Goal: Task Accomplishment & Management: Complete application form

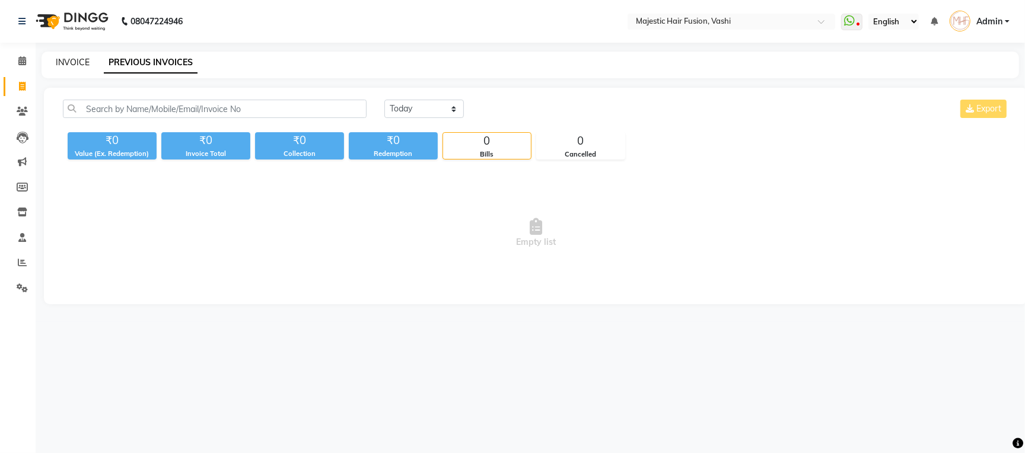
click at [63, 61] on link "INVOICE" at bounding box center [73, 62] width 34 height 11
select select "559"
select select "service"
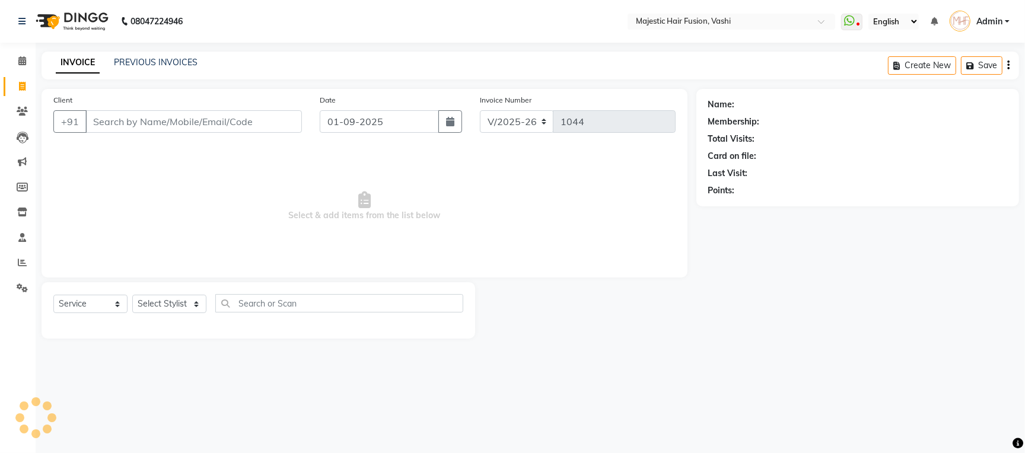
drag, startPoint x: 154, startPoint y: 115, endPoint x: 155, endPoint y: 125, distance: 9.5
click at [155, 125] on input "Client" at bounding box center [193, 121] width 217 height 23
type input "8806135551"
click at [278, 121] on span "Add Client" at bounding box center [271, 122] width 47 height 12
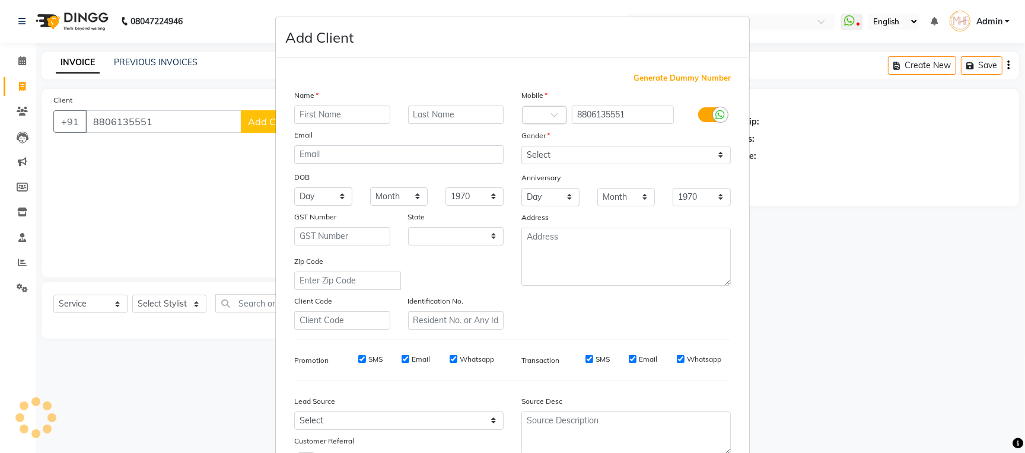
select select "22"
type input "Mohan"
click at [453, 118] on input "text" at bounding box center [456, 115] width 96 height 18
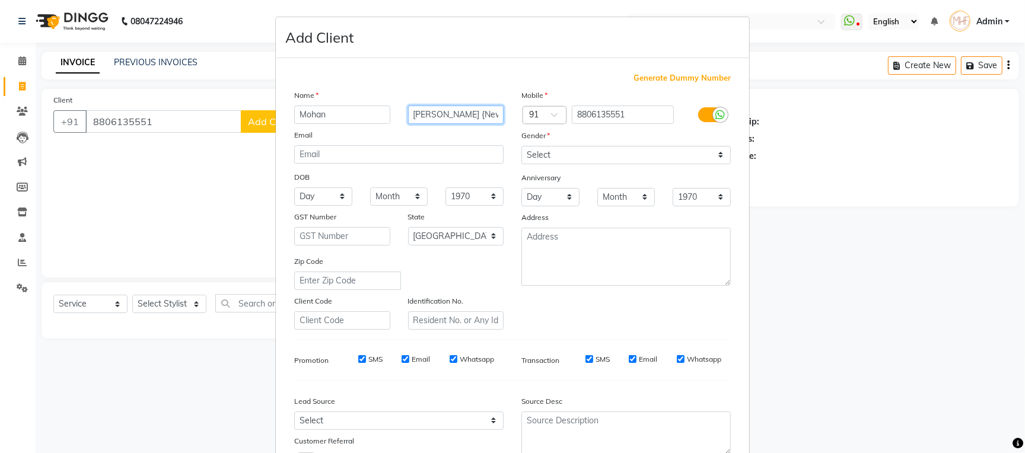
type input "[PERSON_NAME] {New}"
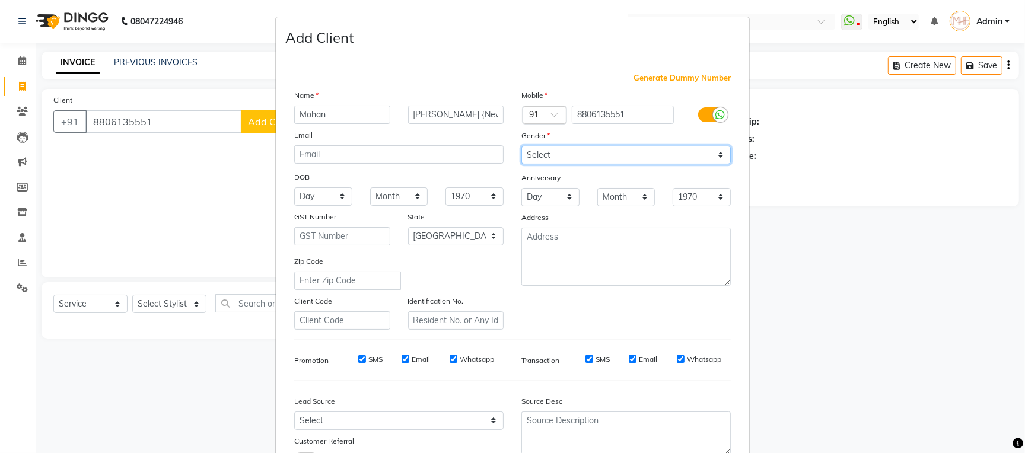
click at [556, 153] on select "Select [DEMOGRAPHIC_DATA] [DEMOGRAPHIC_DATA] Other Prefer Not To Say" at bounding box center [626, 155] width 209 height 18
select select "[DEMOGRAPHIC_DATA]"
click at [522, 147] on select "Select [DEMOGRAPHIC_DATA] [DEMOGRAPHIC_DATA] Other Prefer Not To Say" at bounding box center [626, 155] width 209 height 18
click at [629, 361] on input "Email" at bounding box center [633, 359] width 8 height 8
checkbox input "false"
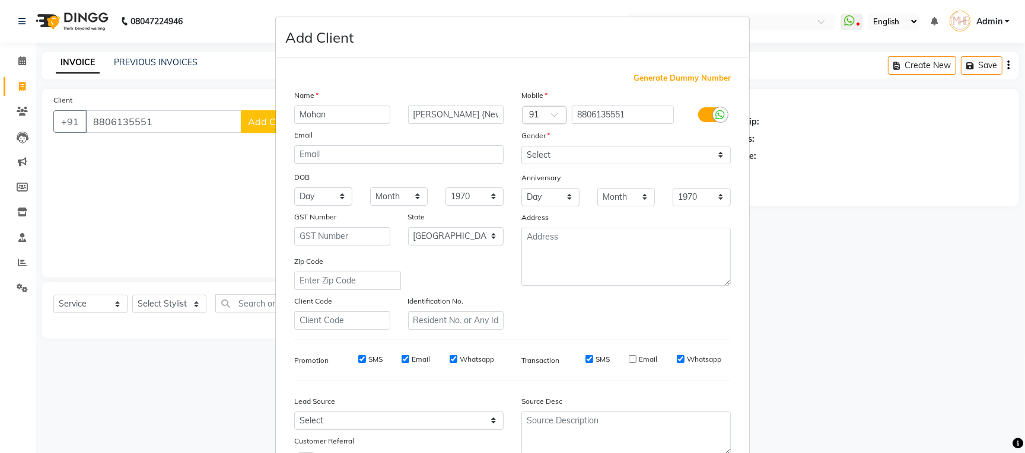
drag, startPoint x: 397, startPoint y: 361, endPoint x: 456, endPoint y: 277, distance: 102.6
click at [402, 360] on input "Email" at bounding box center [406, 359] width 8 height 8
checkbox input "false"
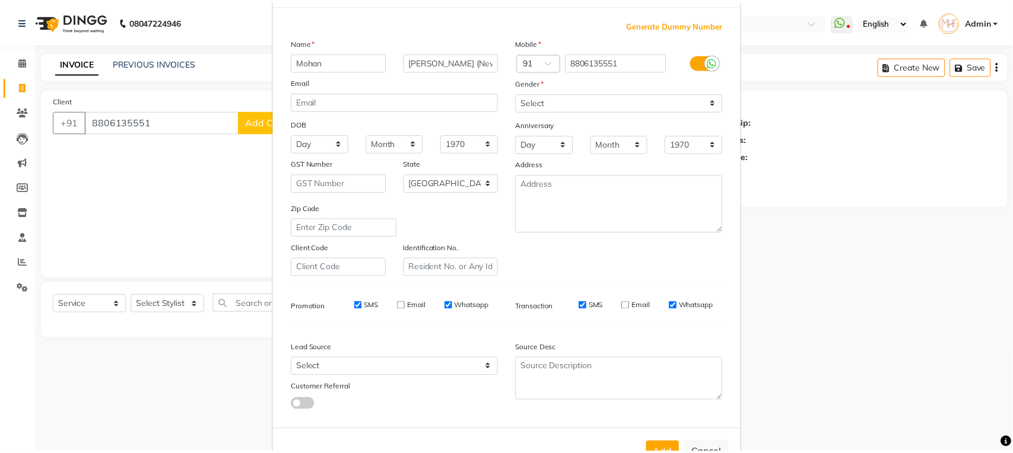
scroll to position [98, 0]
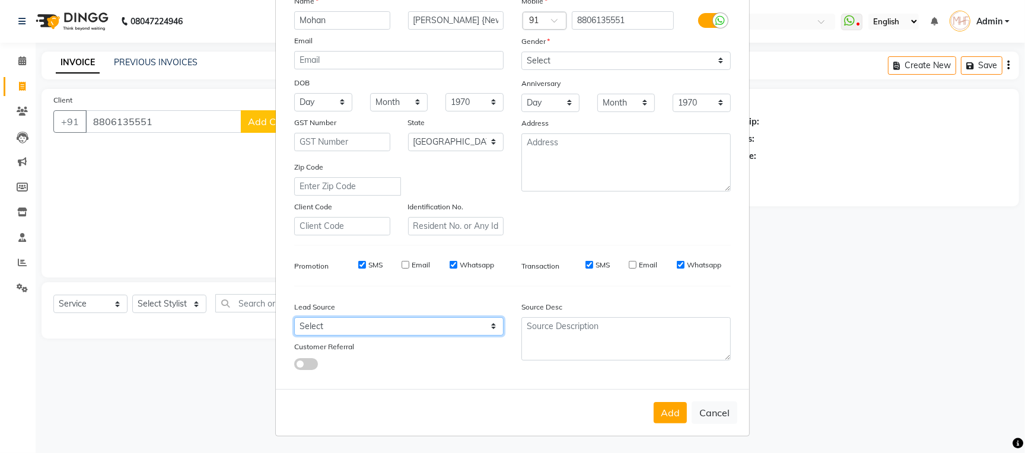
click at [478, 326] on select "Select Walk-in Referral Internet Friend Word of Mouth Advertisement Facebook Ju…" at bounding box center [398, 326] width 209 height 18
select select "8531"
click at [294, 317] on select "Select Walk-in Referral Internet Friend Word of Mouth Advertisement Facebook Ju…" at bounding box center [398, 326] width 209 height 18
click at [661, 412] on button "Add" at bounding box center [670, 412] width 33 height 21
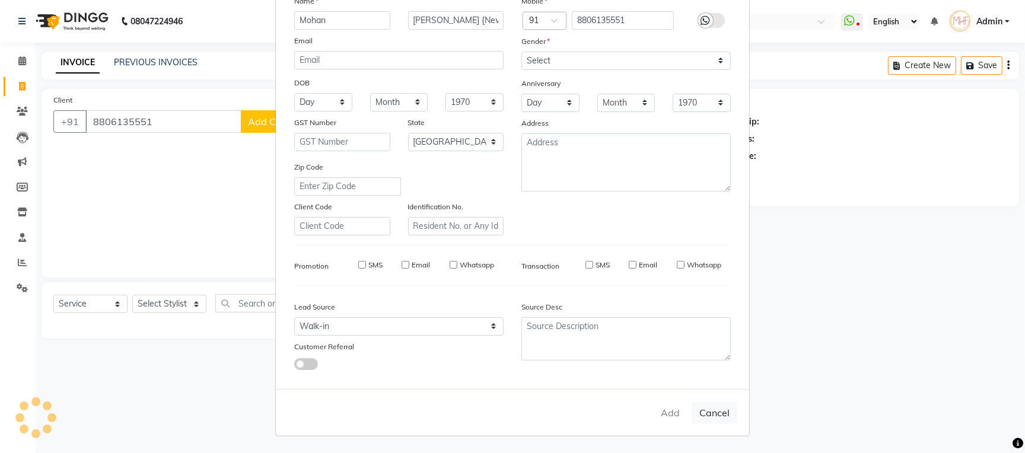
select select
select select "null"
select select
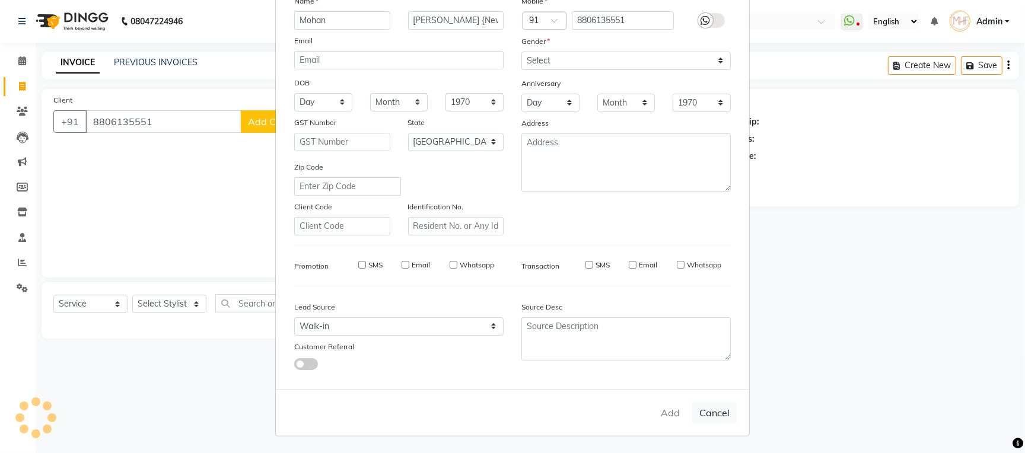
select select
checkbox input "false"
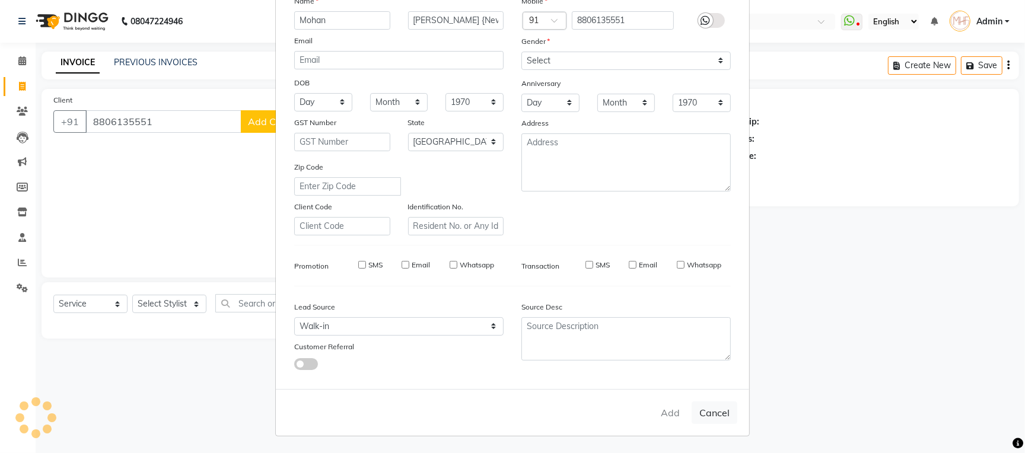
checkbox input "false"
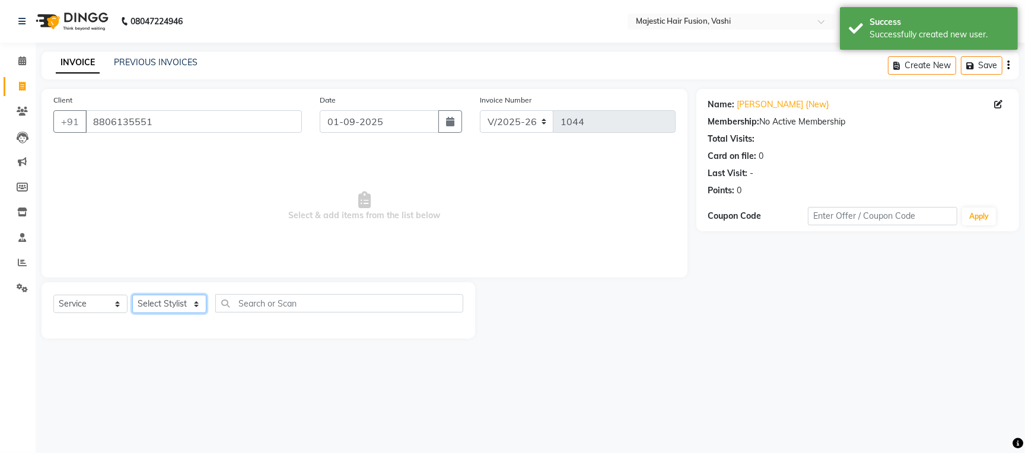
click at [169, 302] on select "Select Stylist [PERSON_NAME] [PERSON_NAME] [PERSON_NAME] [PERSON_NAME] Raise [P…" at bounding box center [169, 304] width 74 height 18
select select "32519"
click at [132, 295] on select "Select Stylist [PERSON_NAME] [PERSON_NAME] [PERSON_NAME] [PERSON_NAME] Raise [P…" at bounding box center [169, 304] width 74 height 18
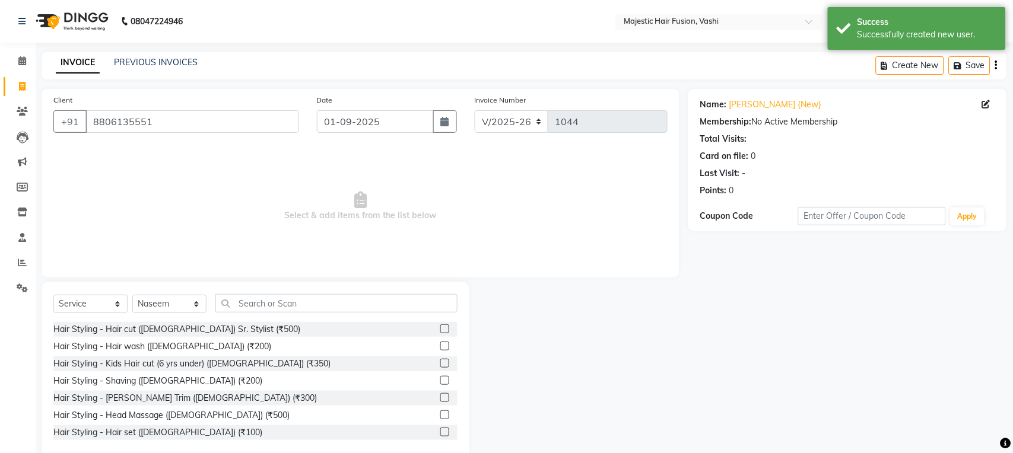
click at [440, 383] on label at bounding box center [444, 380] width 9 height 9
click at [440, 383] on input "checkbox" at bounding box center [444, 381] width 8 height 8
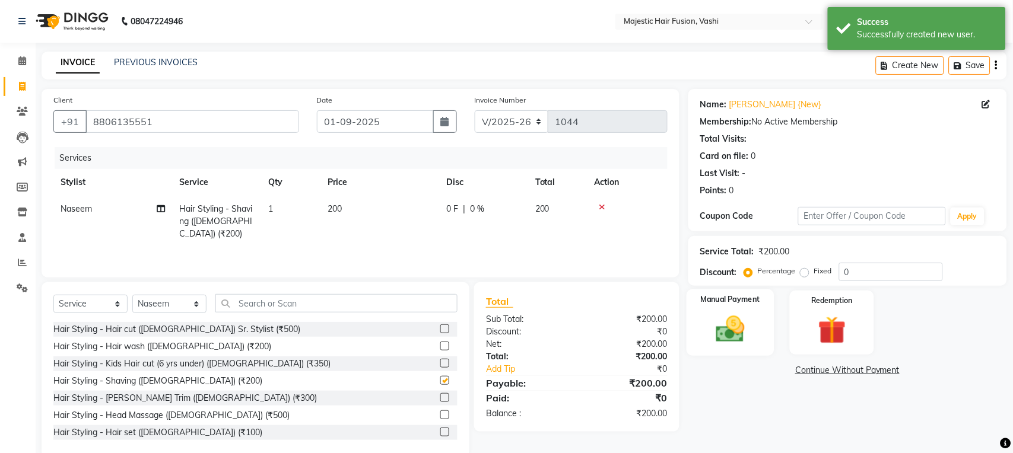
checkbox input "false"
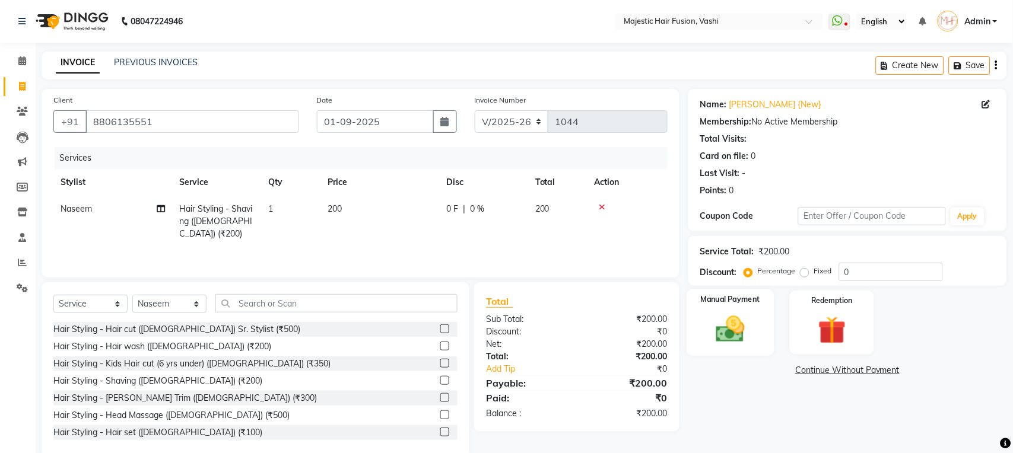
click at [727, 336] on img at bounding box center [730, 329] width 47 height 33
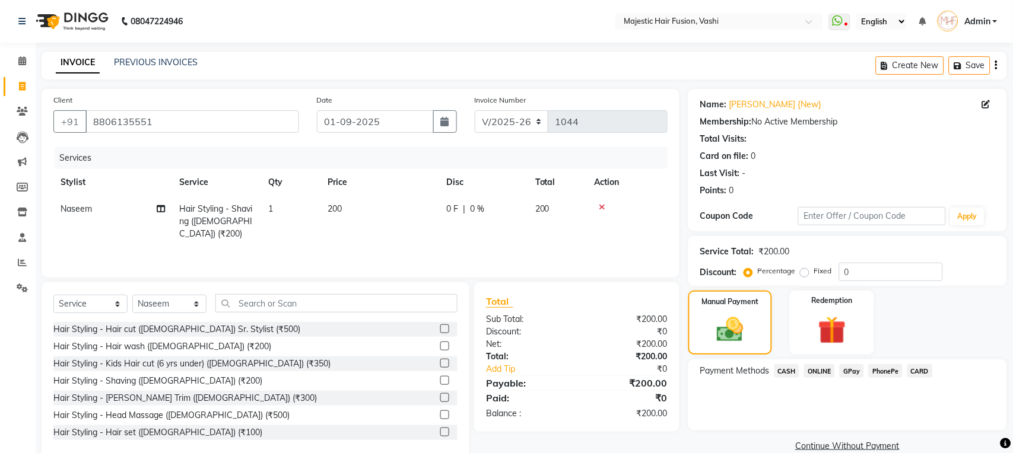
click at [787, 371] on span "CASH" at bounding box center [787, 371] width 26 height 14
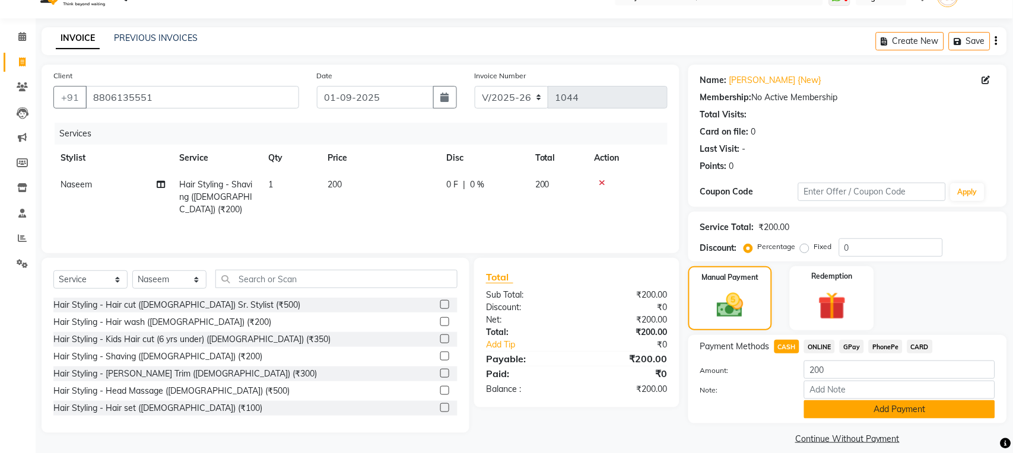
scroll to position [37, 0]
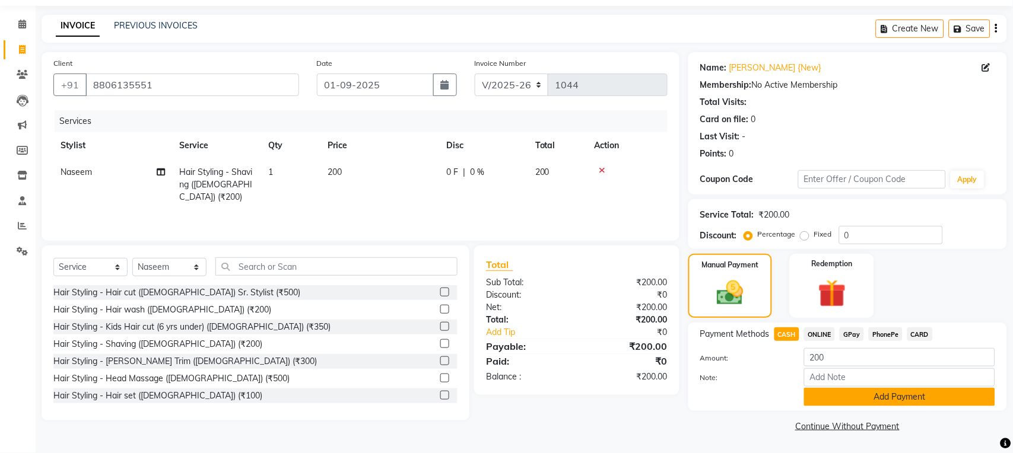
click at [842, 400] on button "Add Payment" at bounding box center [899, 397] width 191 height 18
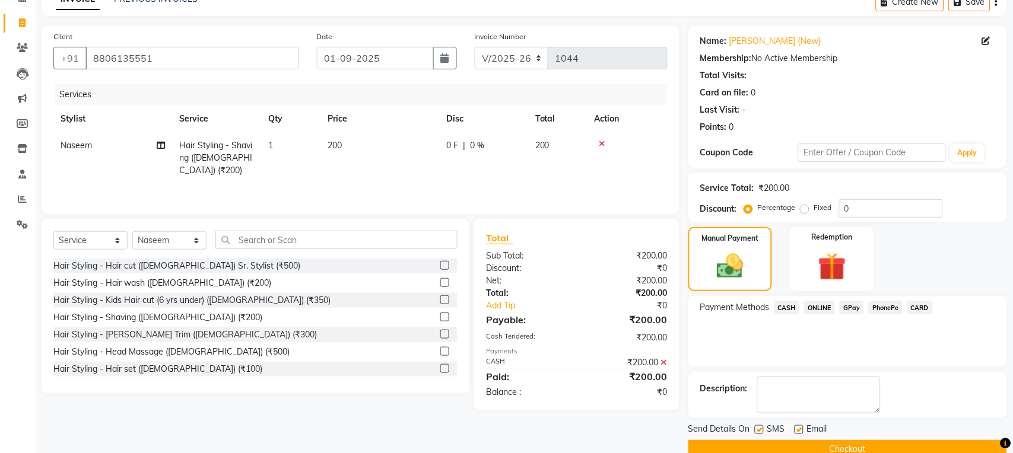
scroll to position [87, 0]
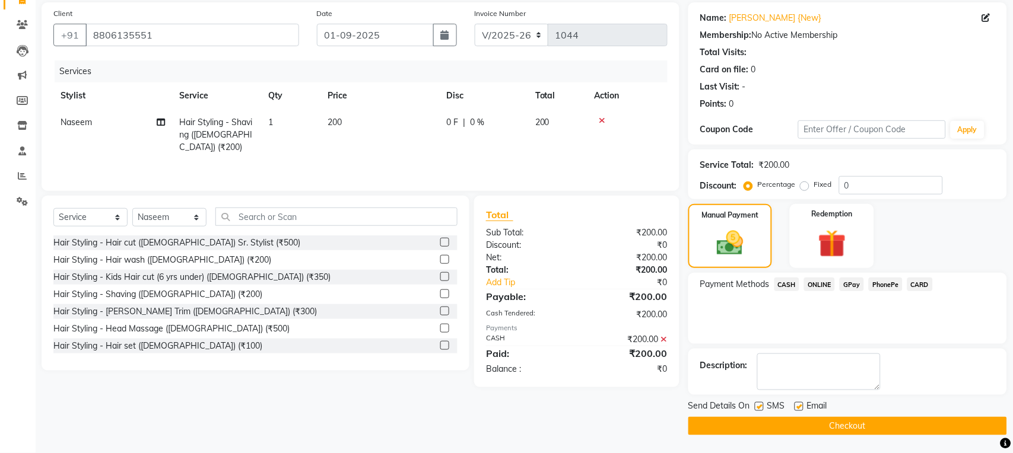
click at [758, 407] on label at bounding box center [759, 406] width 9 height 9
click at [758, 407] on input "checkbox" at bounding box center [759, 407] width 8 height 8
checkbox input "false"
drag, startPoint x: 799, startPoint y: 406, endPoint x: 799, endPoint y: 418, distance: 11.3
click at [799, 407] on label at bounding box center [798, 406] width 9 height 9
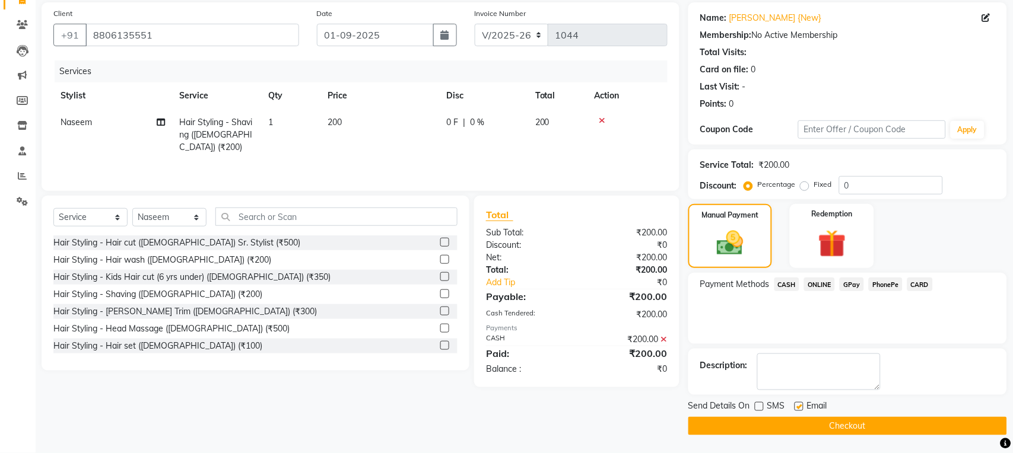
click at [799, 407] on input "checkbox" at bounding box center [798, 407] width 8 height 8
checkbox input "false"
click at [797, 428] on button "Checkout" at bounding box center [847, 426] width 319 height 18
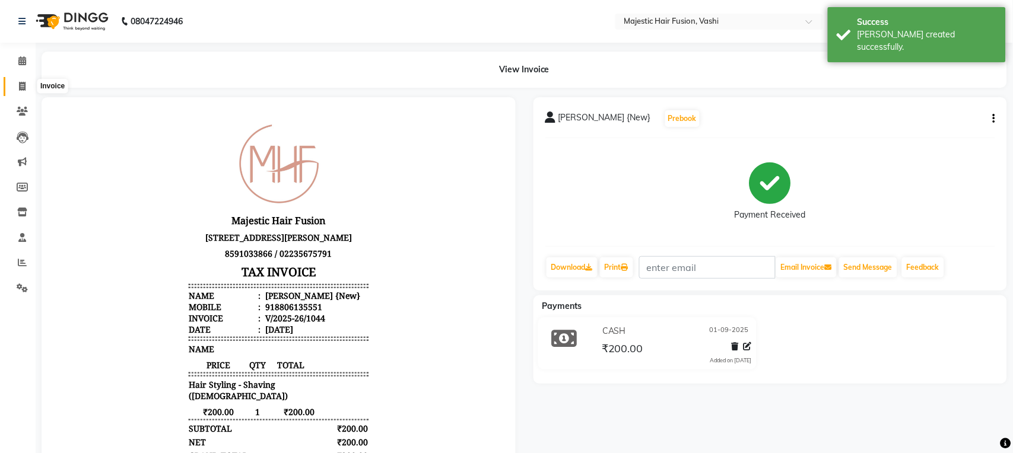
click at [19, 86] on icon at bounding box center [22, 86] width 7 height 9
select select "service"
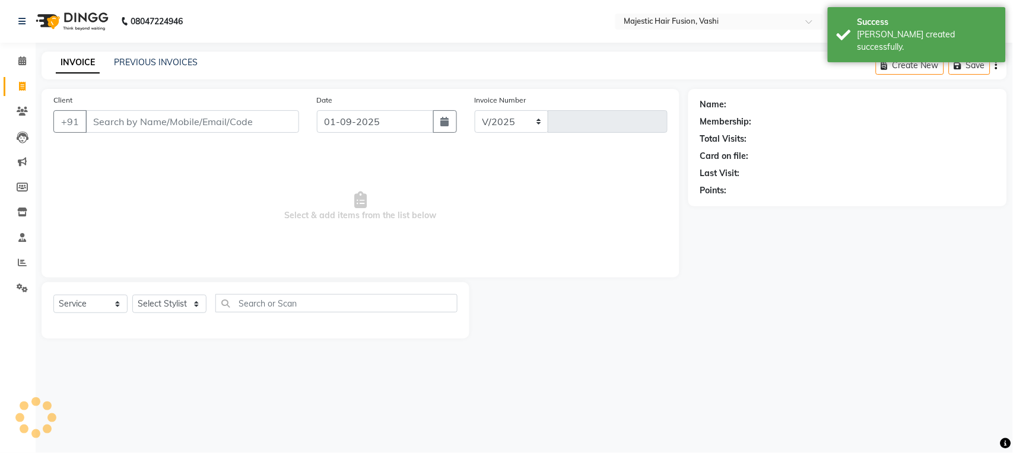
select select "559"
type input "1045"
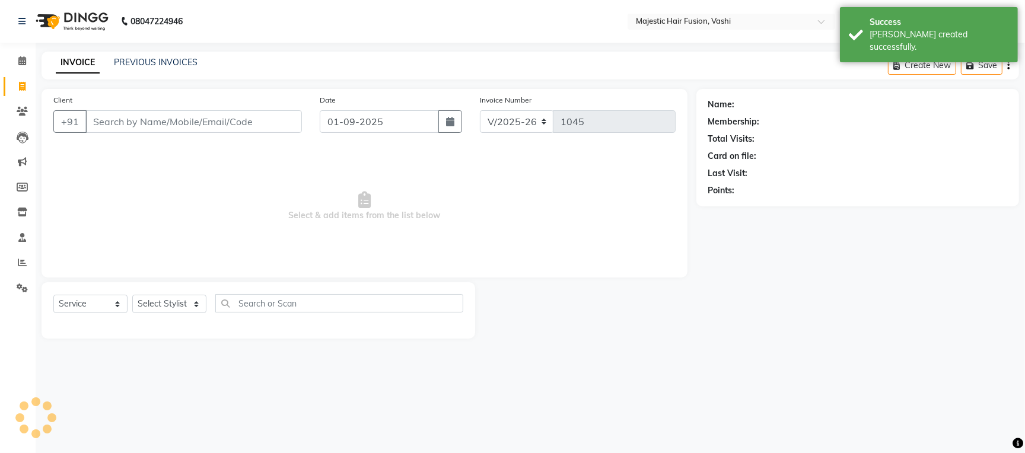
click at [147, 117] on input "Client" at bounding box center [193, 121] width 217 height 23
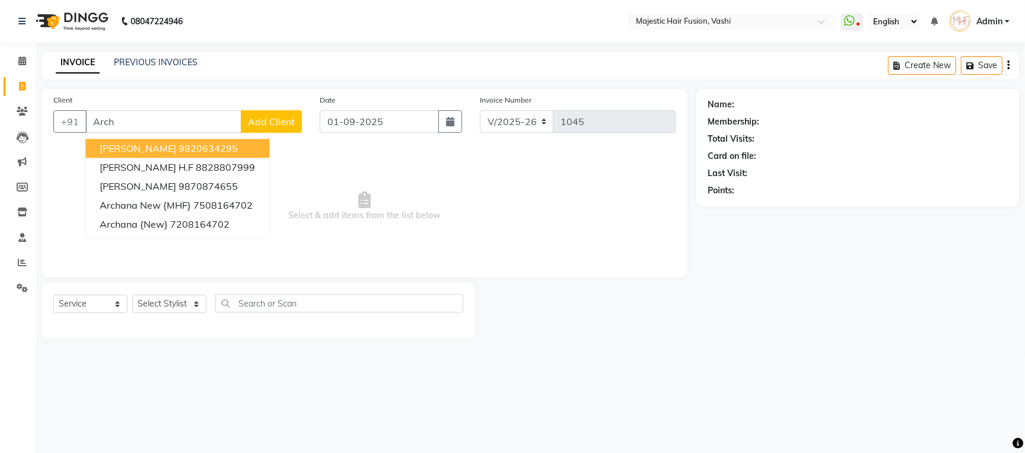
click at [199, 146] on ngb-highlight "9820634295" at bounding box center [208, 148] width 59 height 12
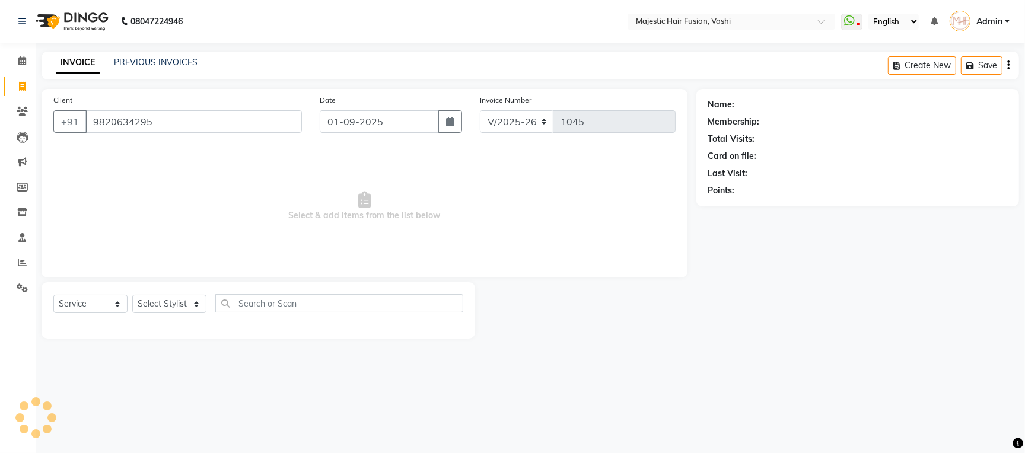
type input "9820634295"
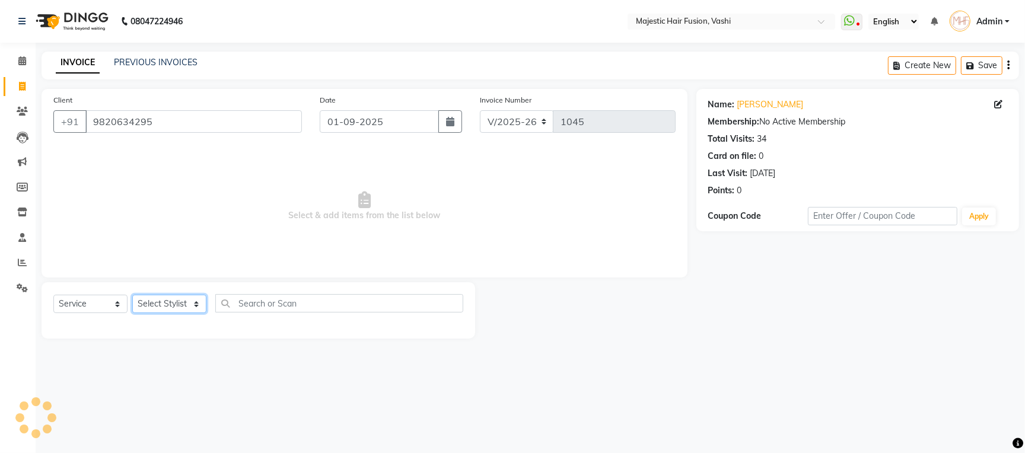
click at [177, 304] on select "Select Stylist [PERSON_NAME] [PERSON_NAME] [PERSON_NAME] [PERSON_NAME] Raise [P…" at bounding box center [169, 304] width 74 height 18
select select "84386"
click at [132, 295] on select "Select Stylist [PERSON_NAME] [PERSON_NAME] [PERSON_NAME] [PERSON_NAME] Raise [P…" at bounding box center [169, 304] width 74 height 18
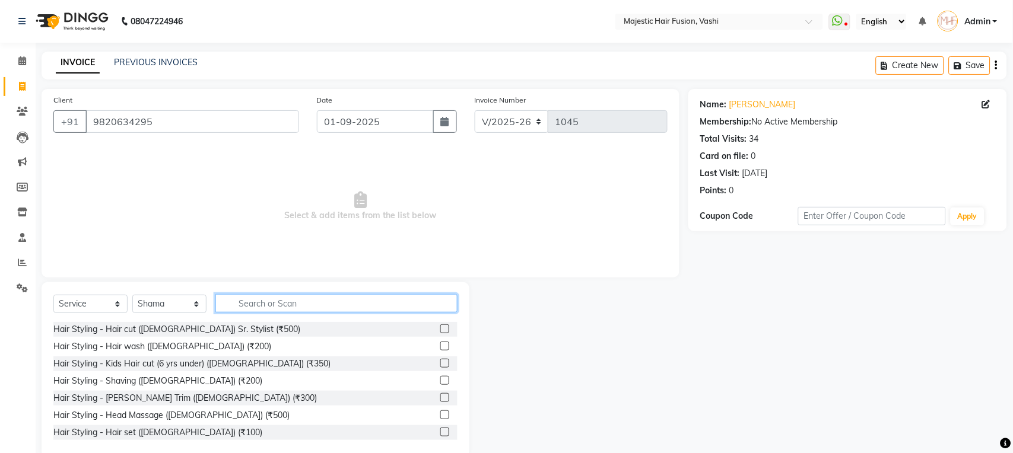
click at [277, 307] on input "text" at bounding box center [336, 303] width 242 height 18
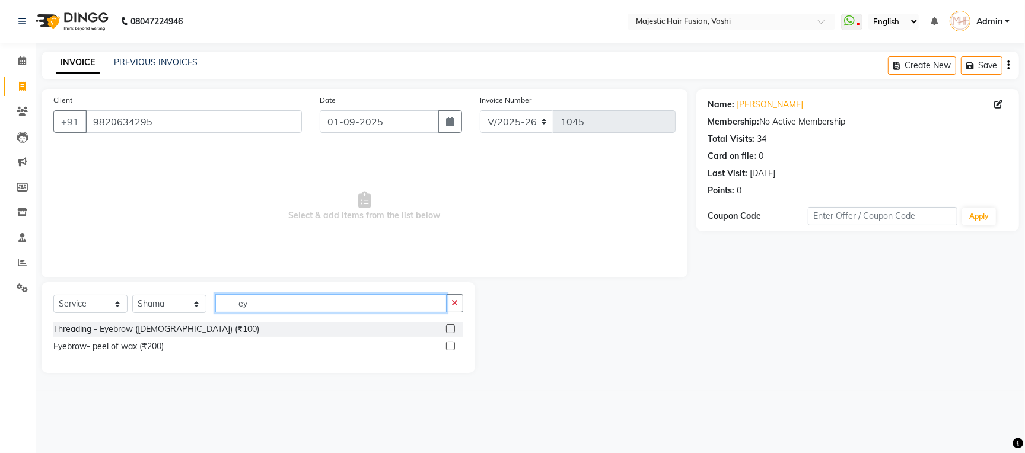
type input "ey"
click at [449, 330] on label at bounding box center [450, 329] width 9 height 9
click at [449, 330] on input "checkbox" at bounding box center [450, 330] width 8 height 8
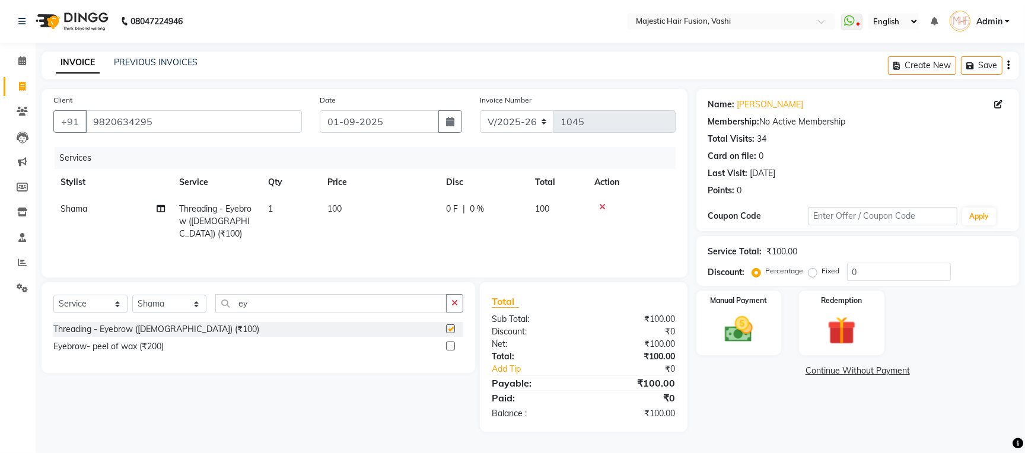
checkbox input "false"
click at [728, 336] on img at bounding box center [739, 330] width 48 height 34
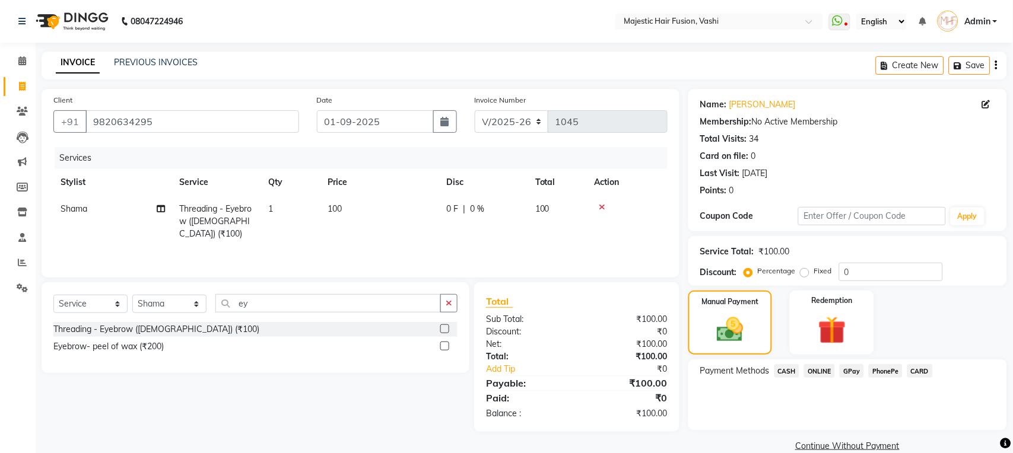
click at [782, 371] on span "CASH" at bounding box center [787, 371] width 26 height 14
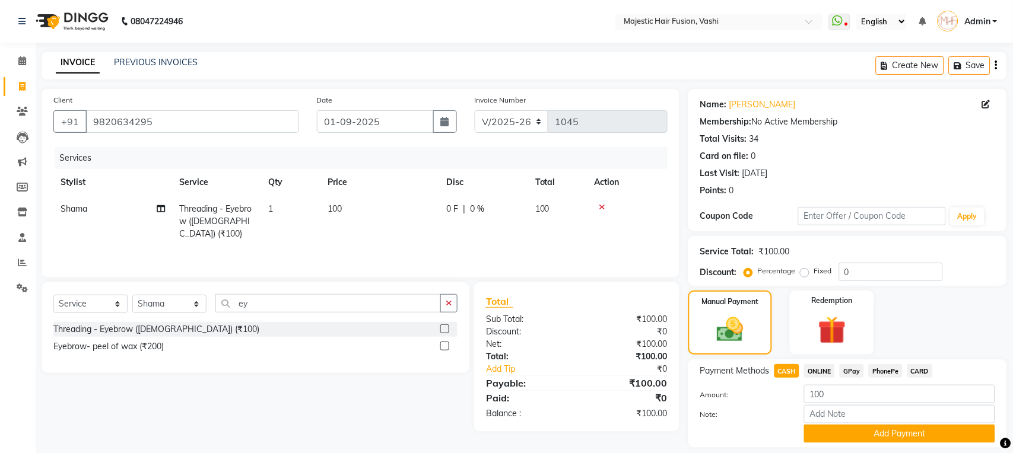
click at [916, 370] on span "CARD" at bounding box center [920, 371] width 26 height 14
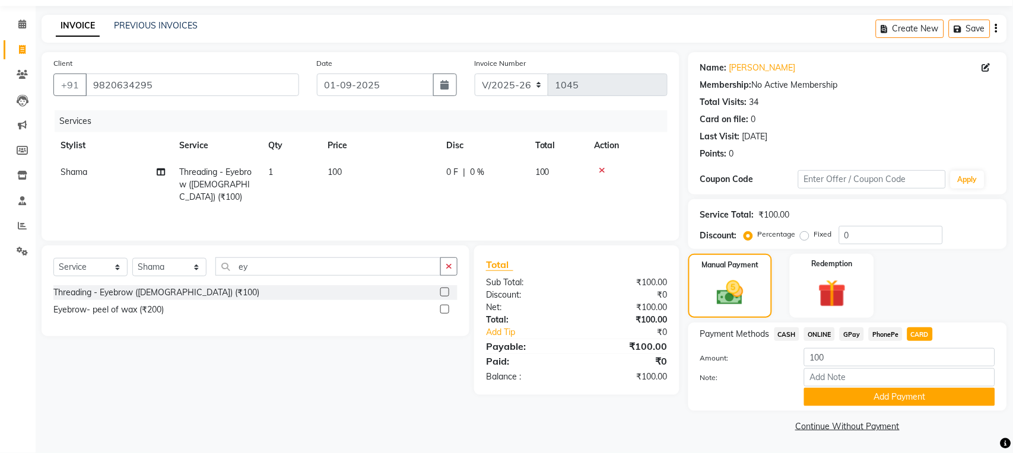
click at [924, 330] on span "CARD" at bounding box center [920, 335] width 26 height 14
click at [909, 403] on button "Add Payment" at bounding box center [899, 397] width 191 height 18
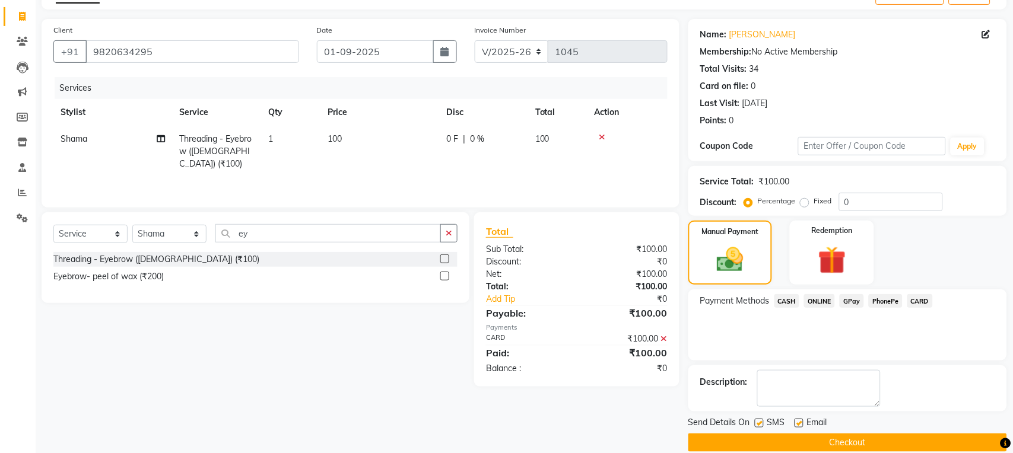
scroll to position [87, 0]
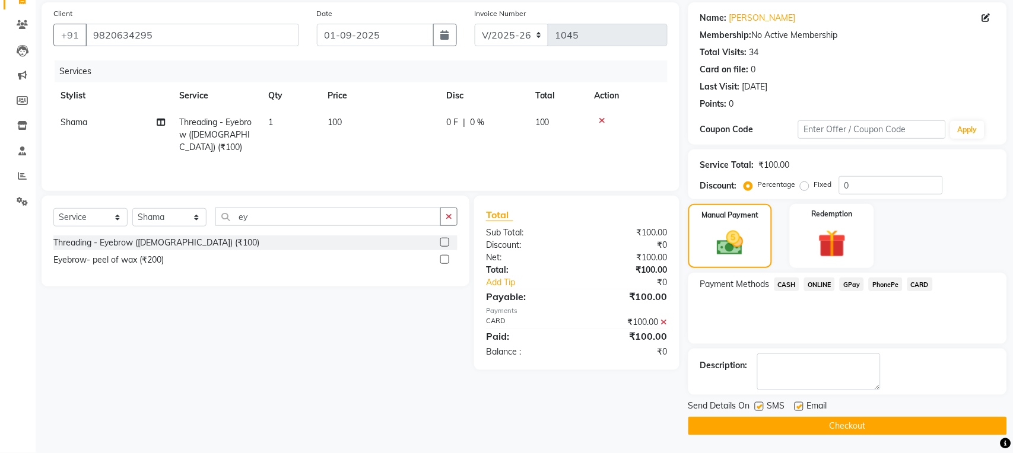
click at [757, 406] on label at bounding box center [759, 406] width 9 height 9
click at [757, 406] on input "checkbox" at bounding box center [759, 407] width 8 height 8
checkbox input "false"
click at [799, 409] on label at bounding box center [798, 406] width 9 height 9
click at [799, 409] on input "checkbox" at bounding box center [798, 407] width 8 height 8
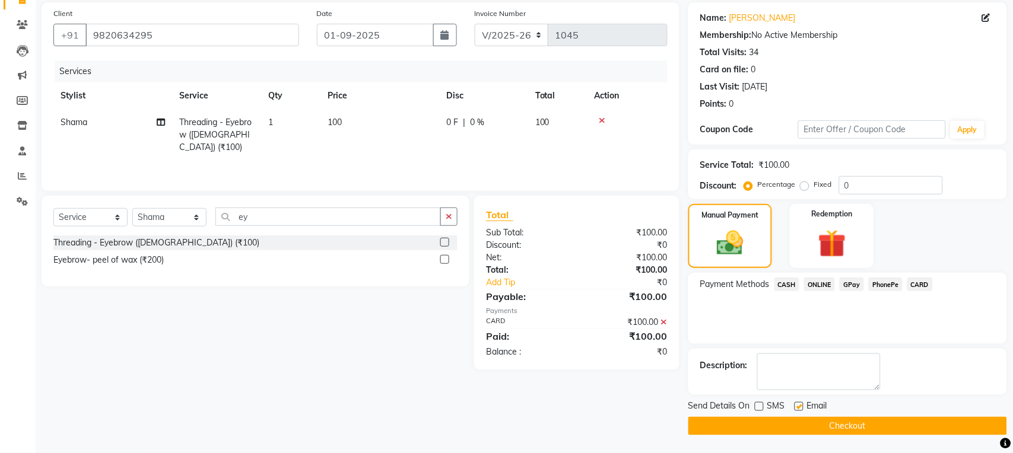
checkbox input "false"
click at [800, 425] on button "Checkout" at bounding box center [847, 426] width 319 height 18
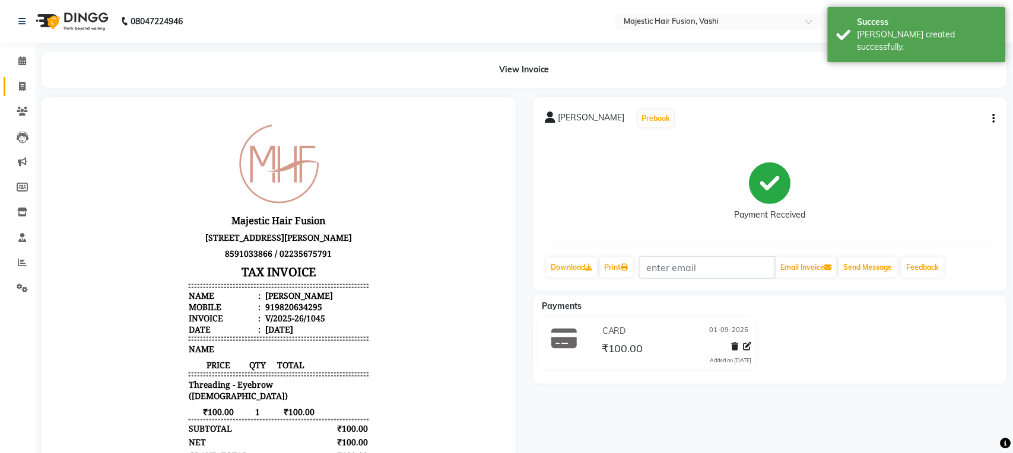
click at [23, 87] on icon at bounding box center [22, 86] width 7 height 9
select select "559"
select select "service"
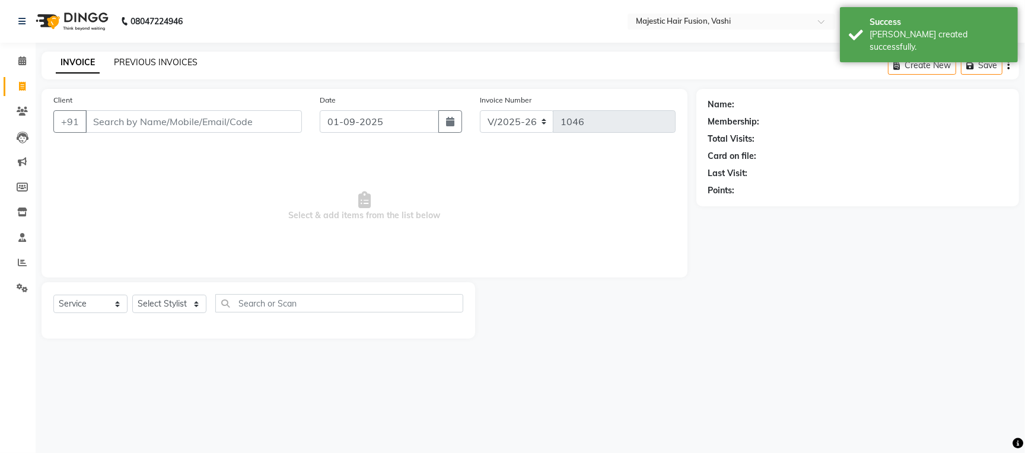
click at [172, 60] on link "PREVIOUS INVOICES" at bounding box center [156, 62] width 84 height 11
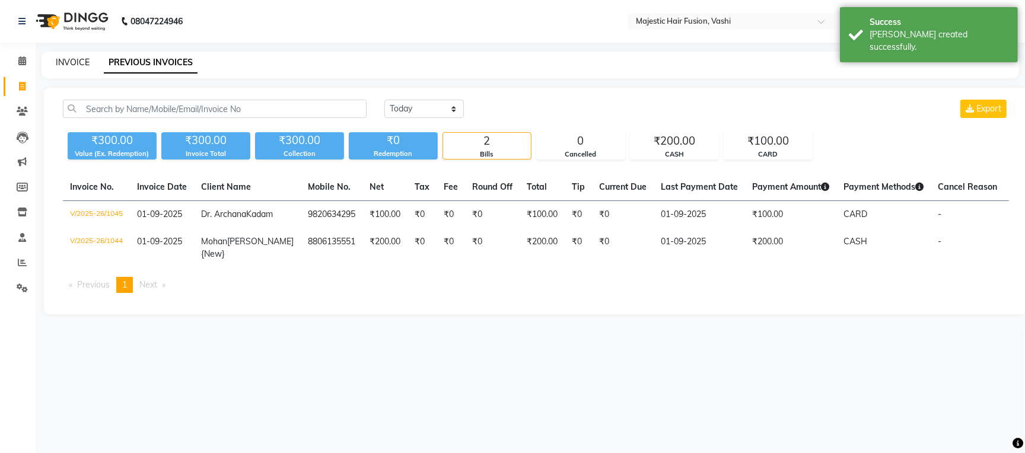
click at [74, 65] on link "INVOICE" at bounding box center [73, 62] width 34 height 11
select select "559"
select select "service"
